Goal: Information Seeking & Learning: Learn about a topic

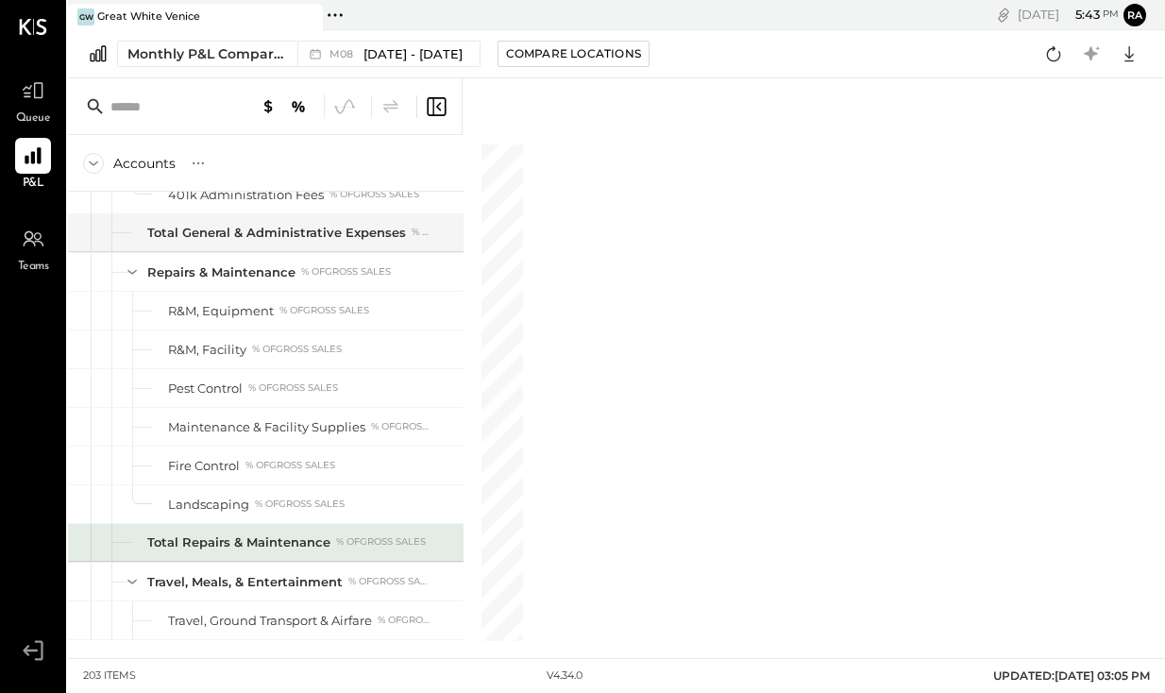
scroll to position [4578, 0]
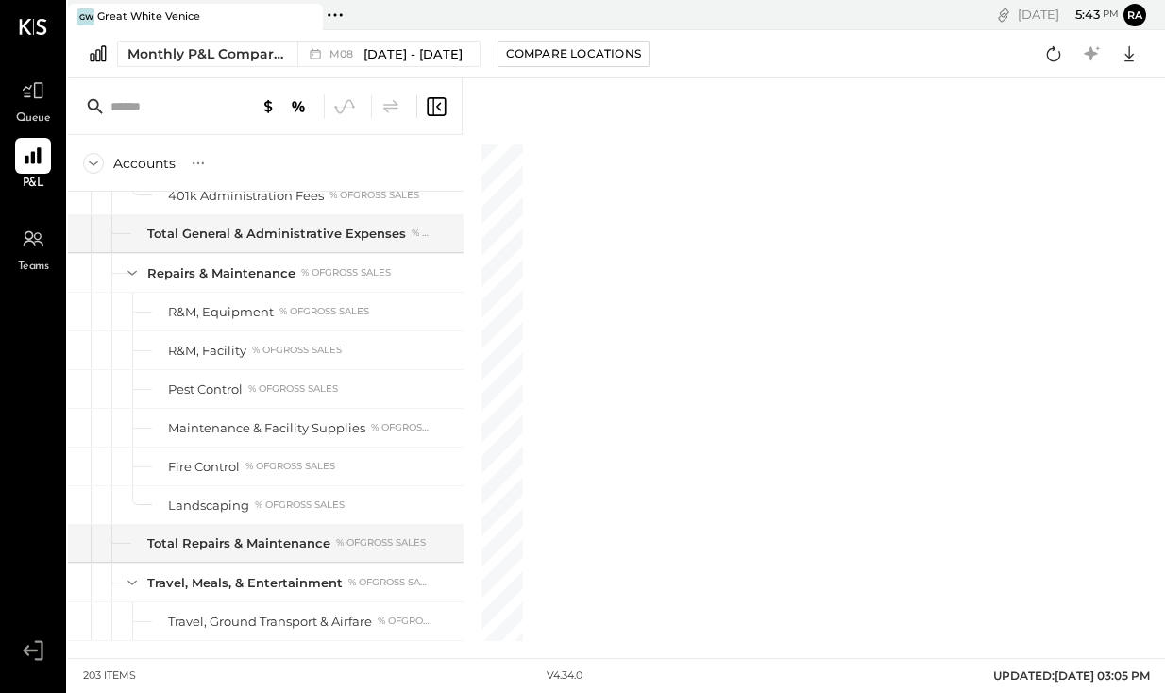
click at [449, 118] on div at bounding box center [265, 106] width 394 height 57
click at [431, 106] on icon at bounding box center [436, 106] width 23 height 23
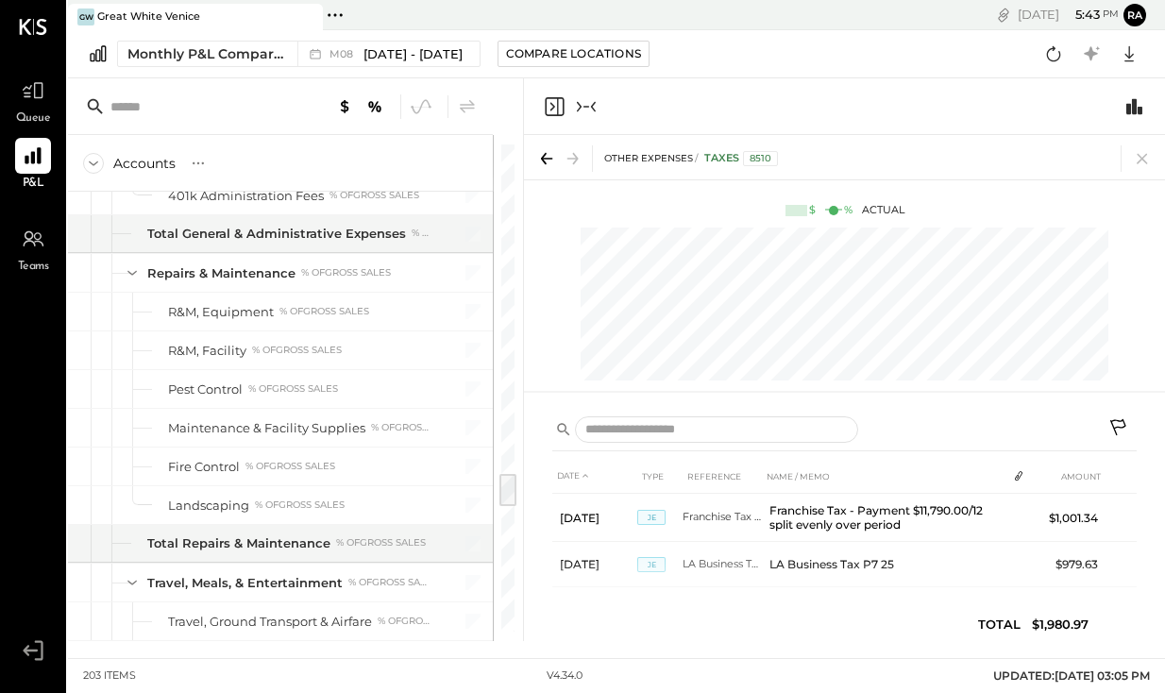
click at [584, 109] on icon "Collapse panel (e)" at bounding box center [586, 106] width 23 height 23
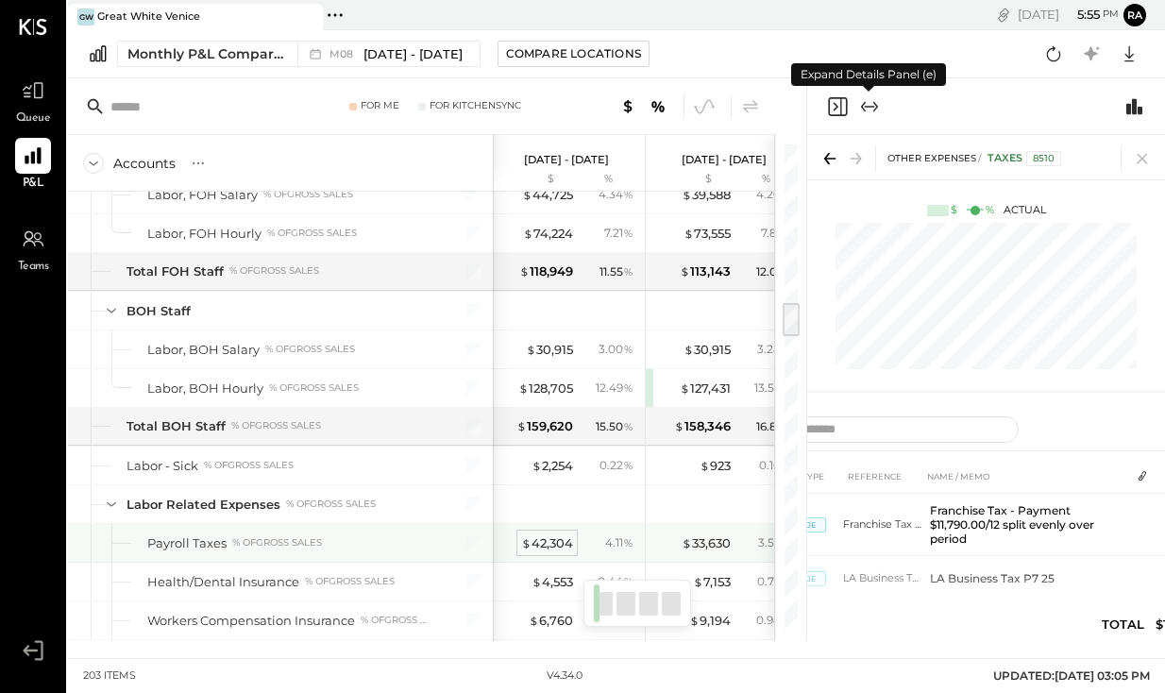
scroll to position [2154, 0]
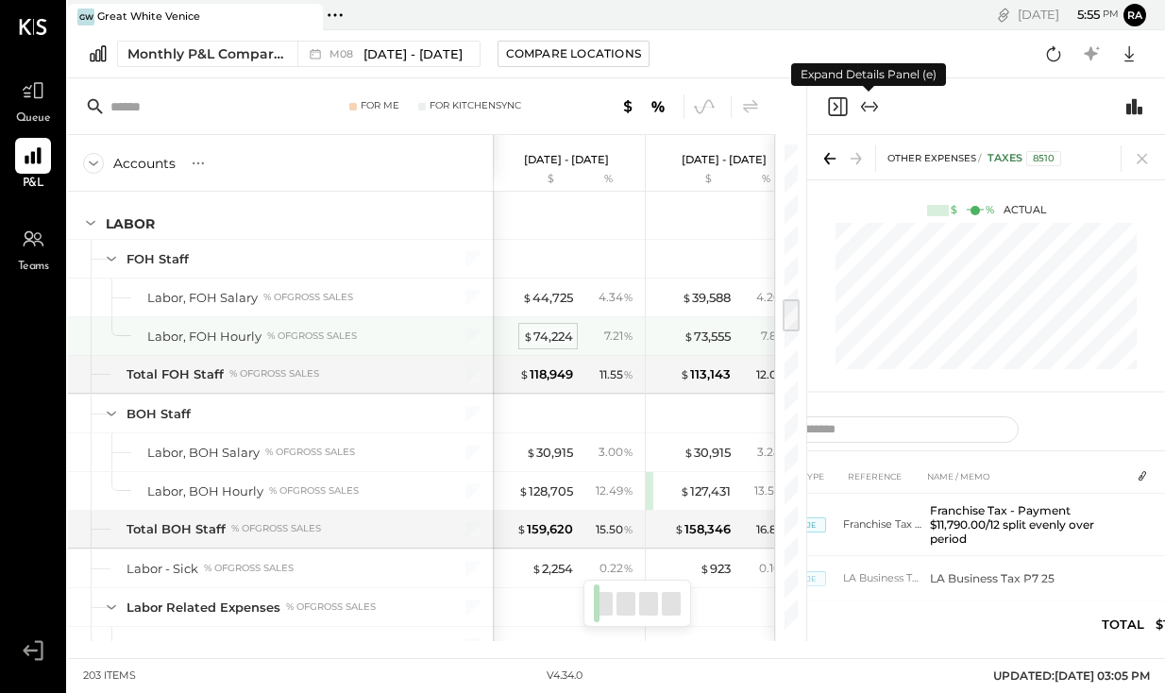
click at [558, 332] on div "$ 74,224" at bounding box center [548, 337] width 50 height 18
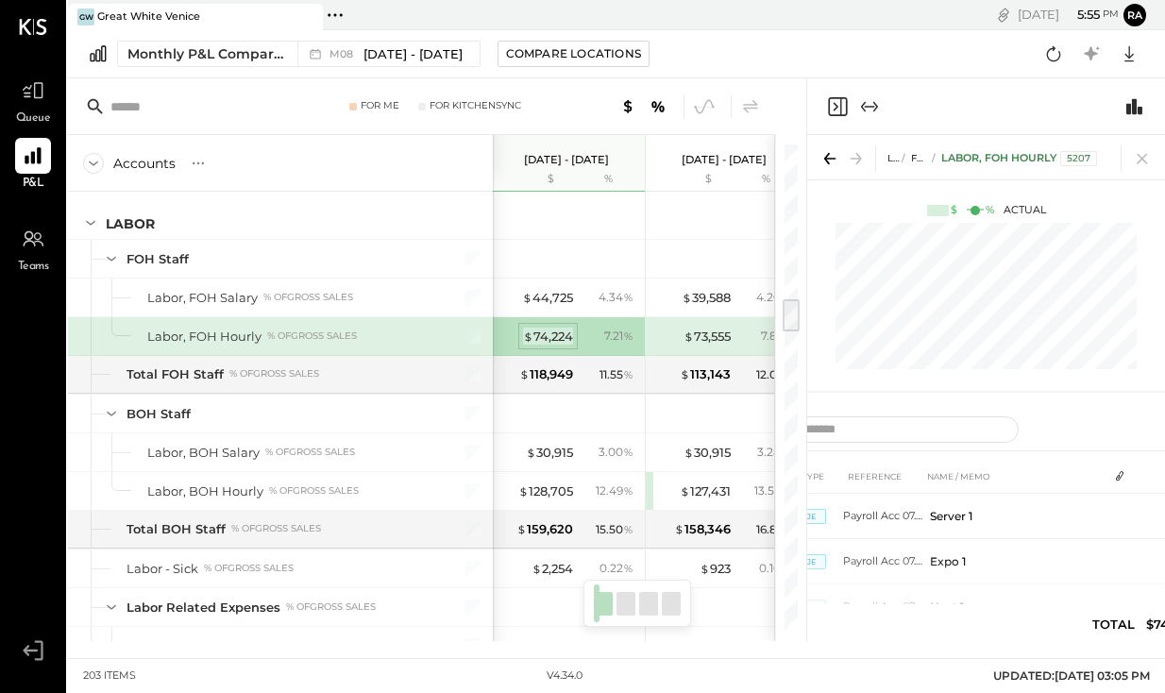
click at [563, 343] on div "$ 74,224" at bounding box center [548, 337] width 50 height 18
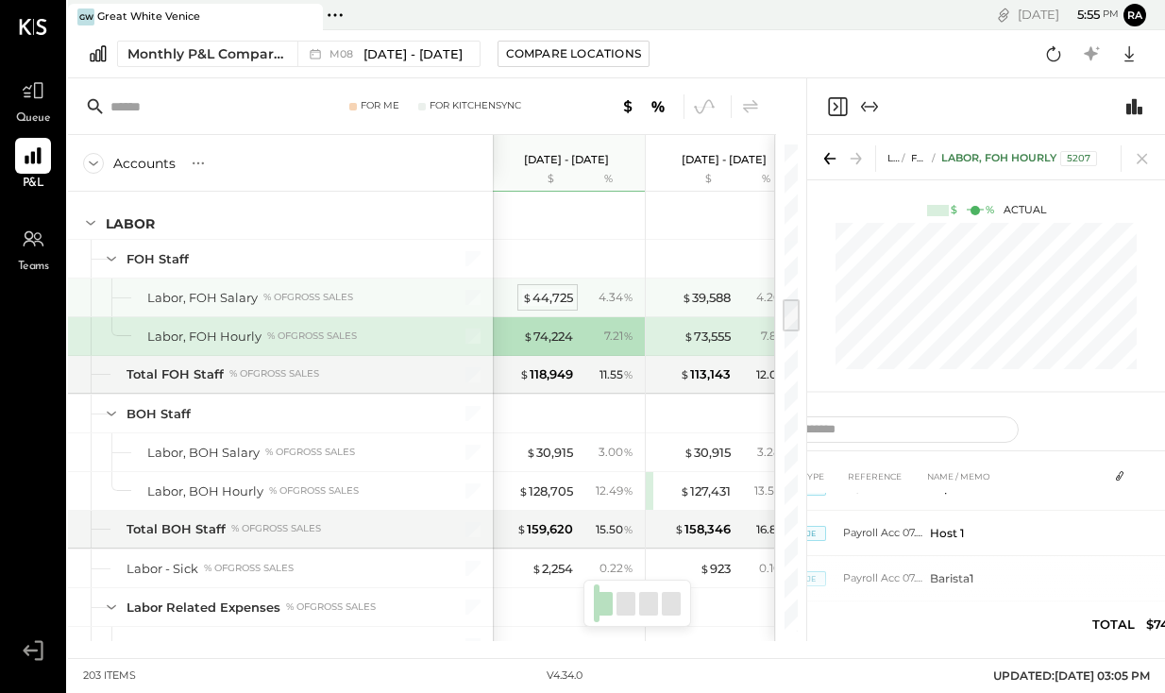
click at [544, 302] on div "$ 44,725" at bounding box center [547, 298] width 51 height 18
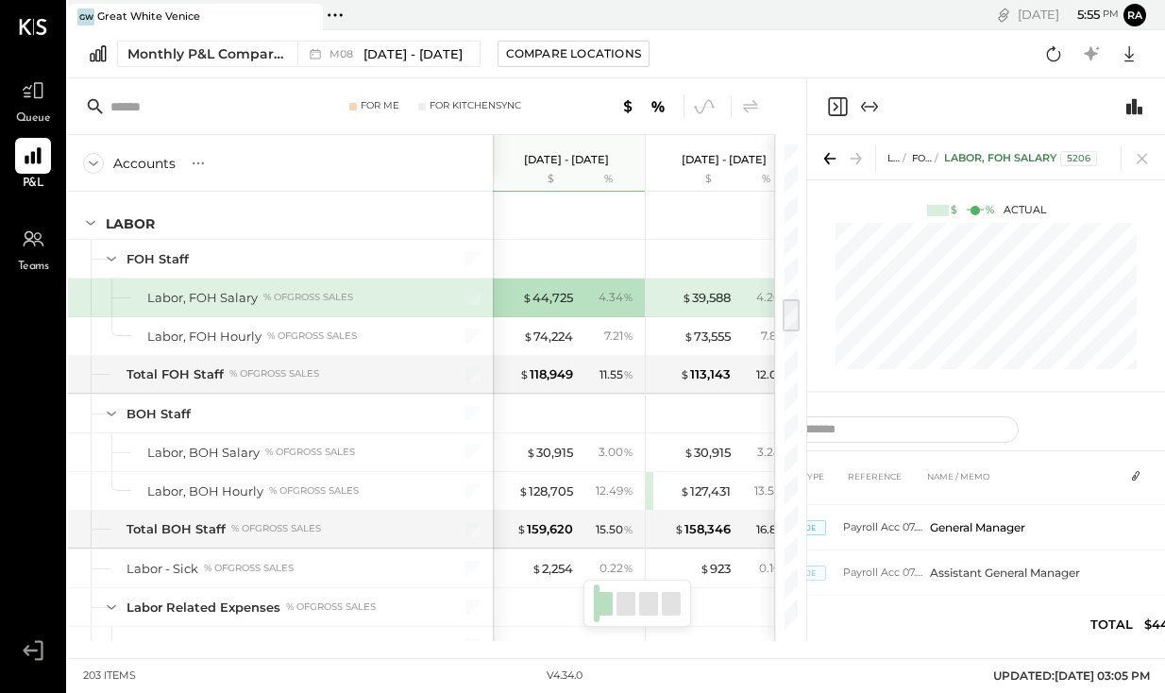
scroll to position [176, 0]
click at [868, 110] on icon "Expand panel (e)" at bounding box center [869, 106] width 23 height 23
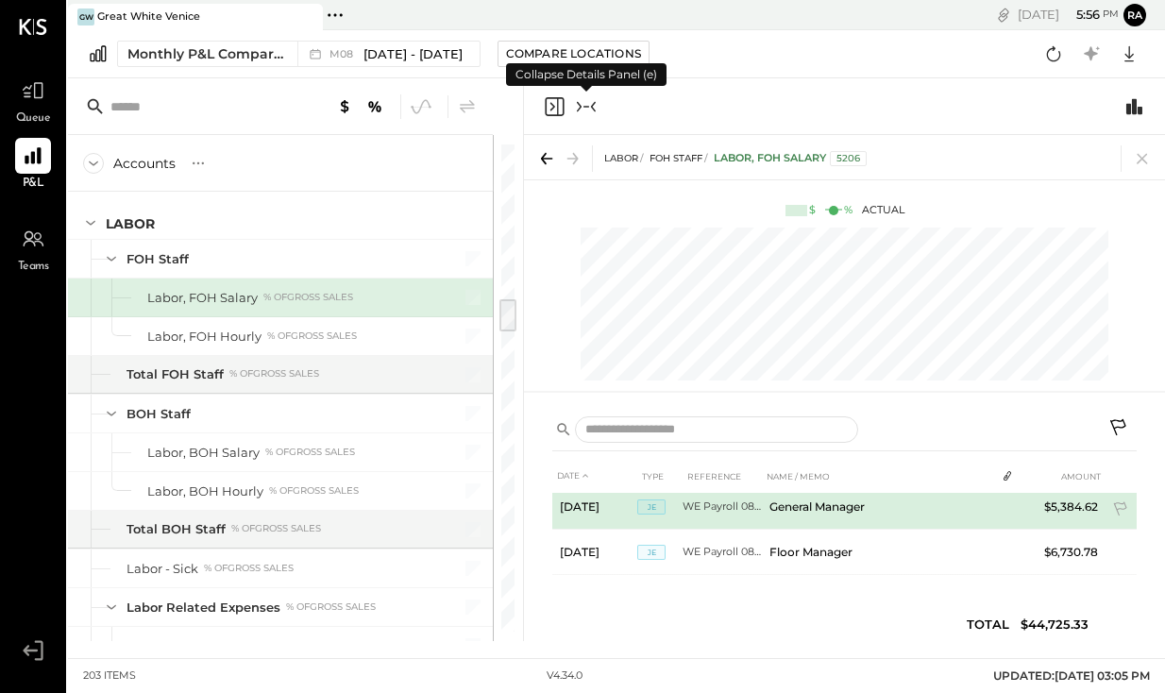
scroll to position [1278, 0]
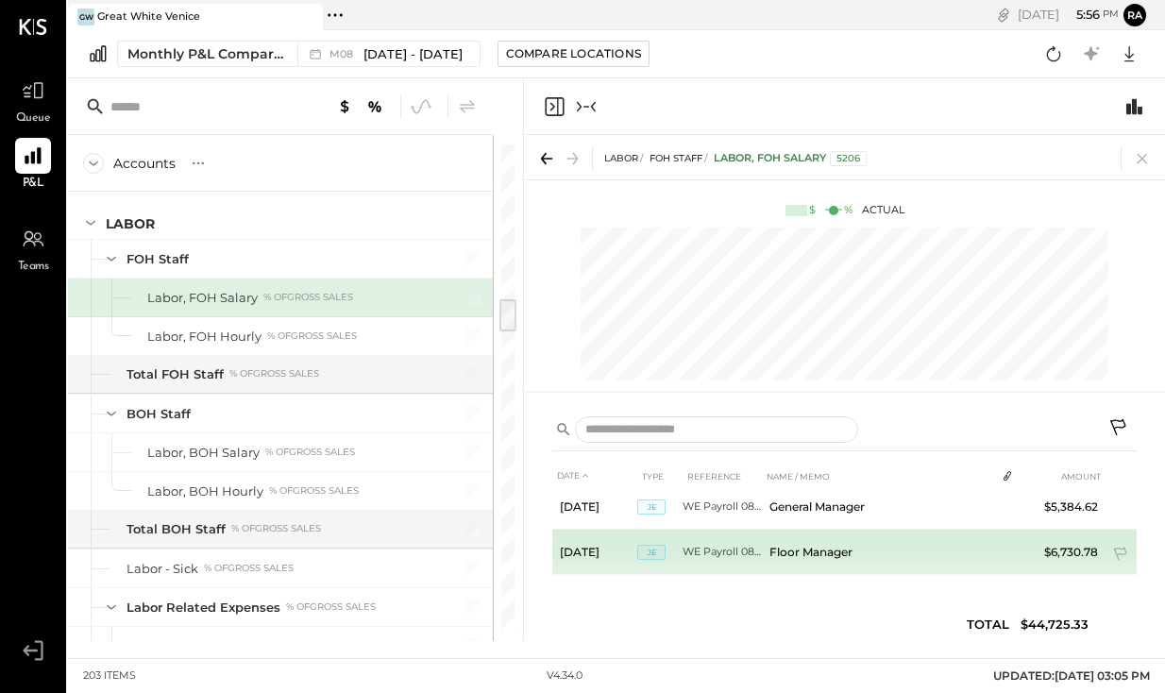
click at [1076, 551] on td "$6,730.78" at bounding box center [1069, 552] width 73 height 45
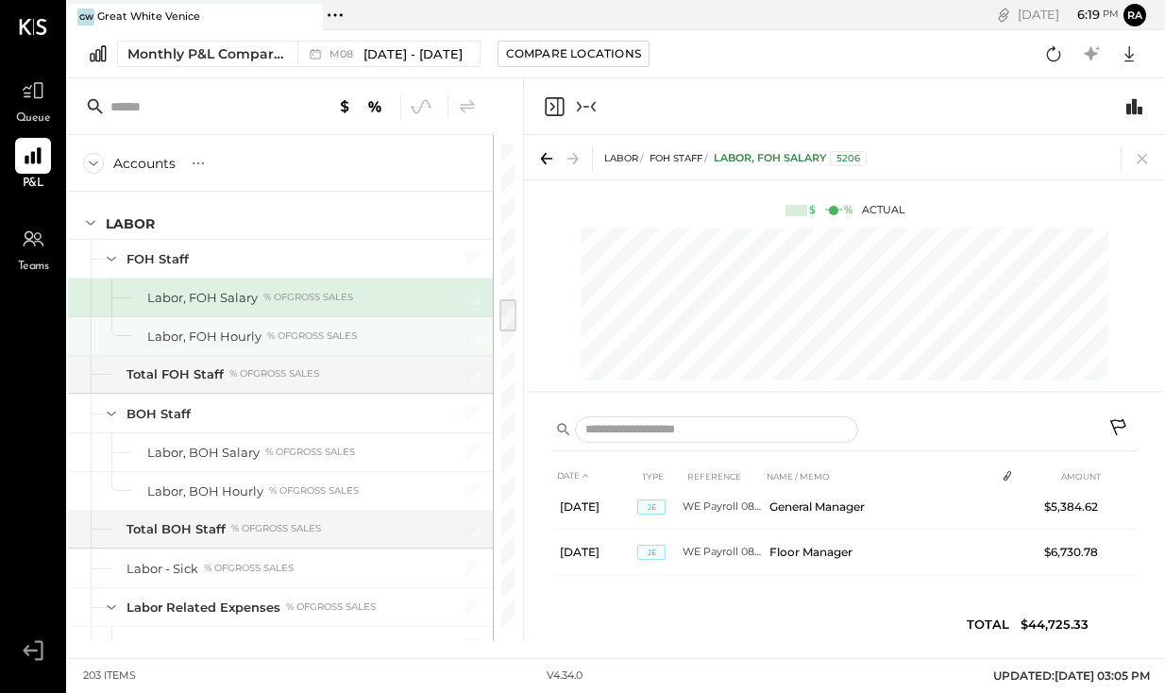
click at [303, 333] on div "% of GROSS SALES" at bounding box center [312, 335] width 90 height 13
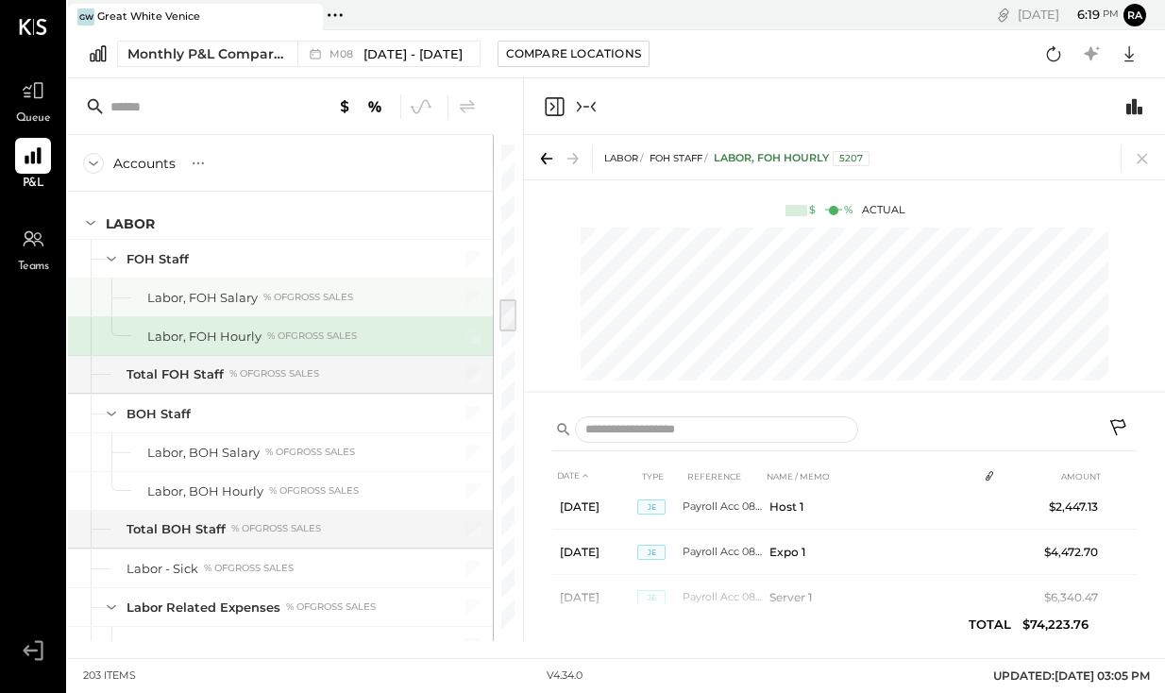
click at [303, 305] on div "Labor, FOH Salary % of GROSS SALES" at bounding box center [288, 298] width 282 height 18
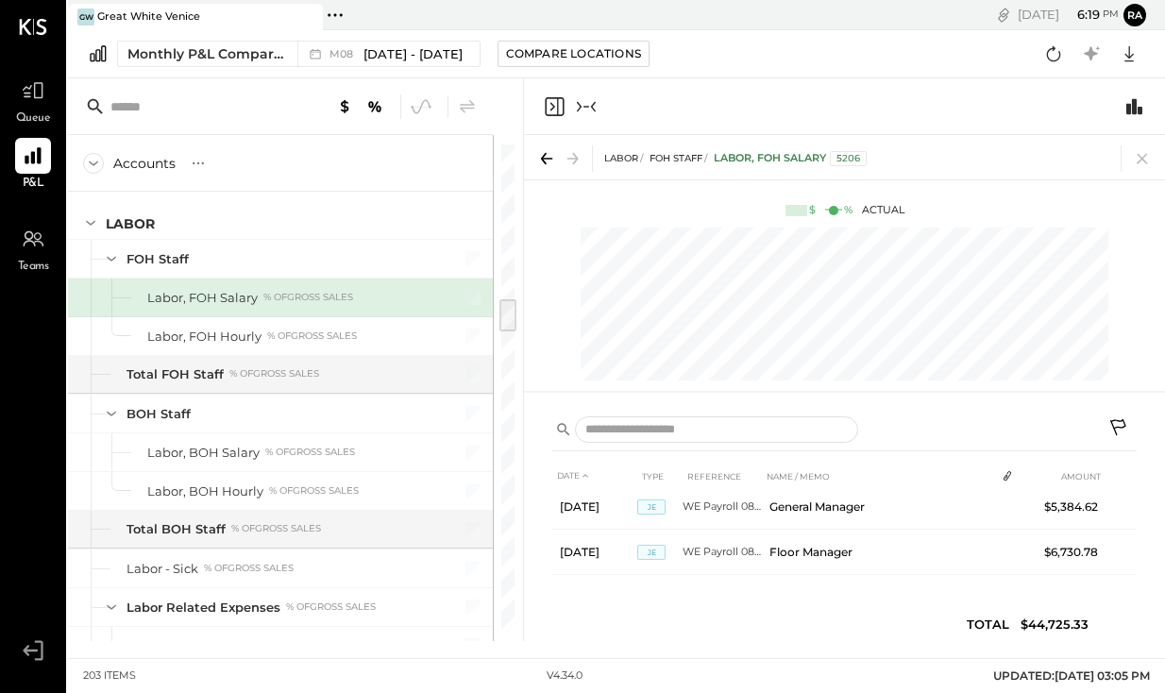
drag, startPoint x: 583, startPoint y: 113, endPoint x: 579, endPoint y: 275, distance: 161.5
click at [579, 275] on div "LABOR FOH Staff Labor, FOH Salary 5206 $ % Actual DATE TYPE REFERENCE NAME / ME…" at bounding box center [844, 359] width 641 height 563
click at [752, 628] on div "DATE TYPE REFERENCE NAME / MEMO AMOUNT [DATE] JE Payroll Acc 07.27R Floor Manag…" at bounding box center [844, 555] width 584 height 192
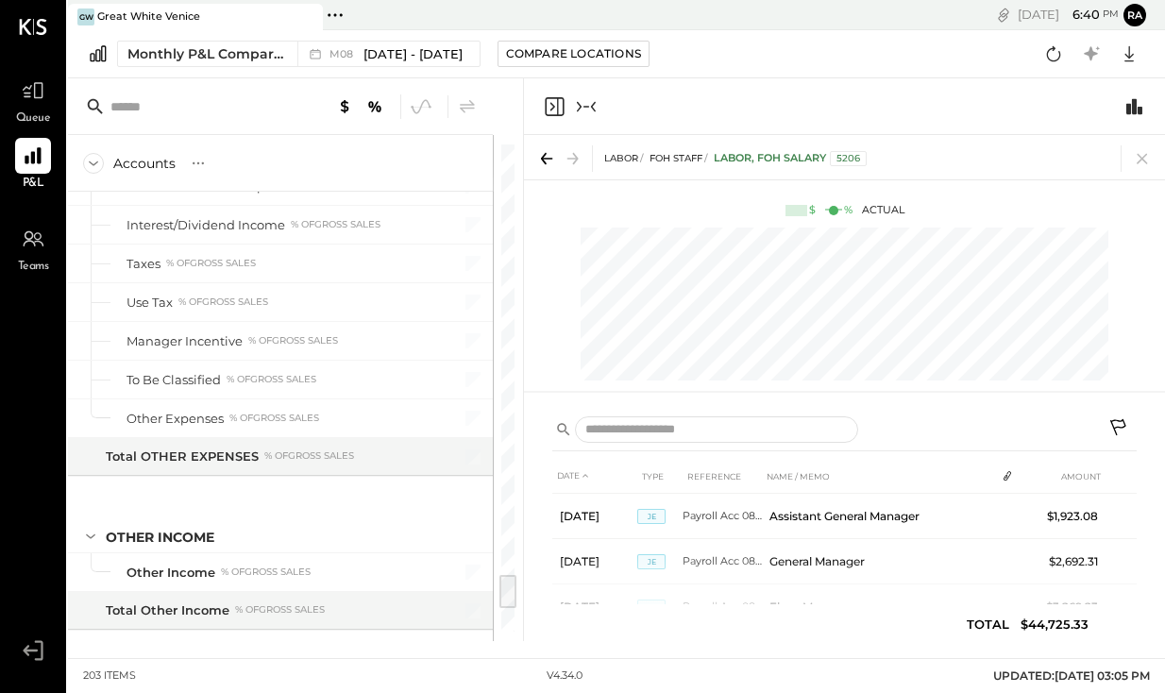
scroll to position [5978, 0]
click at [274, 275] on div "Taxes % of GROSS SALES" at bounding box center [280, 265] width 425 height 38
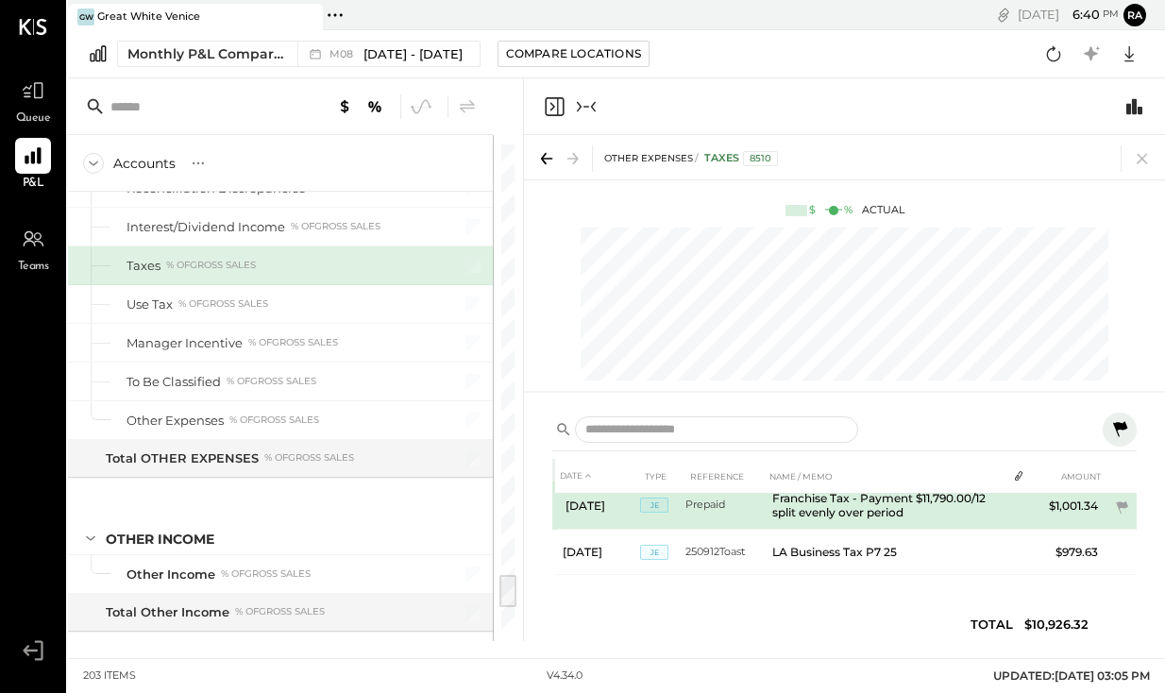
scroll to position [53, 0]
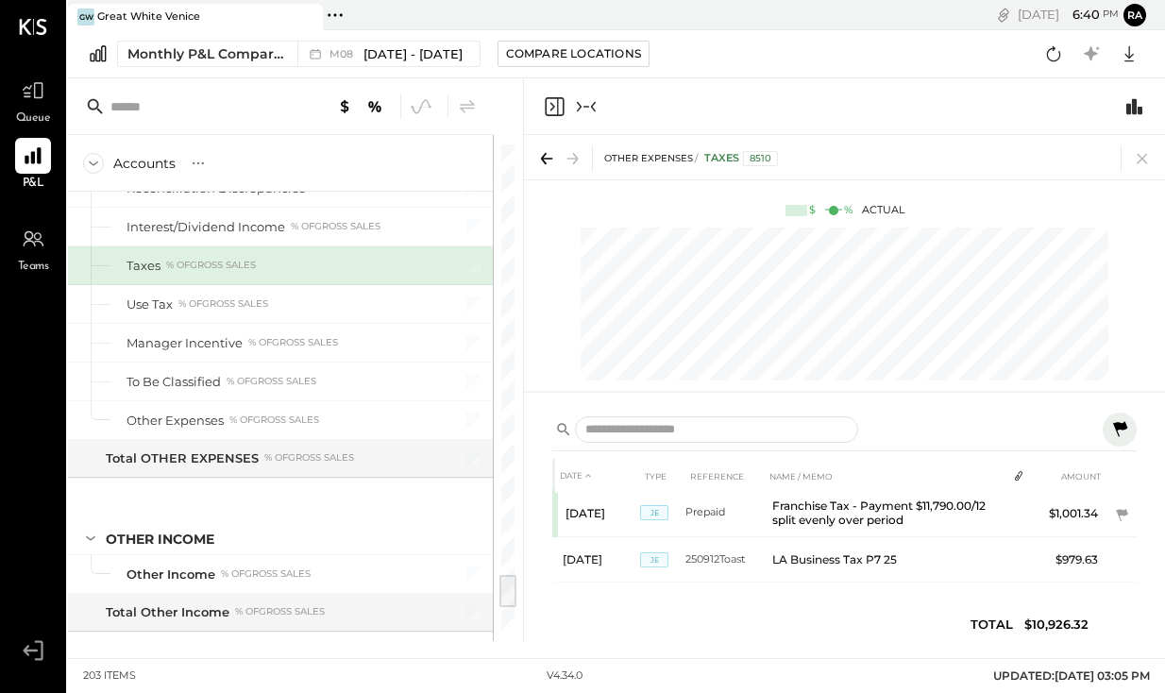
click at [544, 149] on icon at bounding box center [546, 158] width 26 height 26
